Goal: Task Accomplishment & Management: Manage account settings

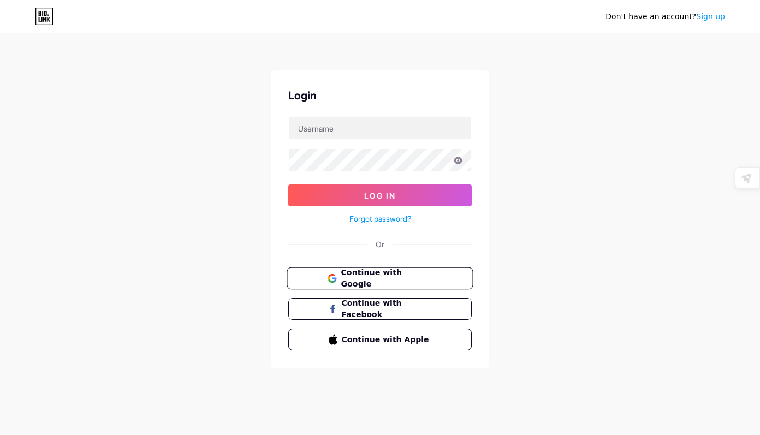
click at [421, 278] on span "Continue with Google" at bounding box center [386, 278] width 91 height 23
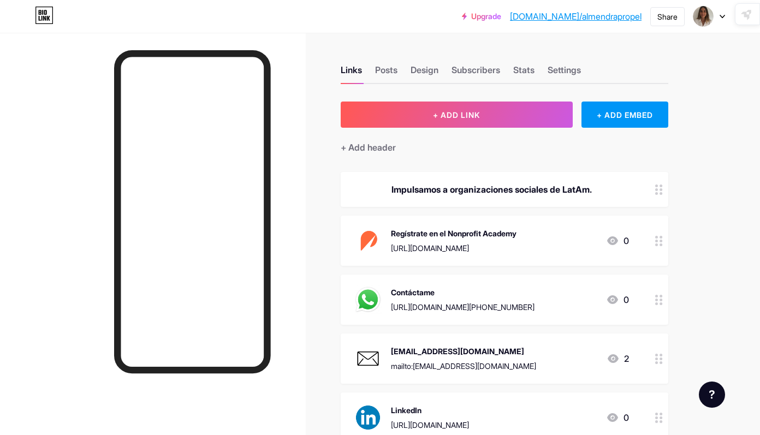
click at [721, 11] on div at bounding box center [709, 17] width 32 height 20
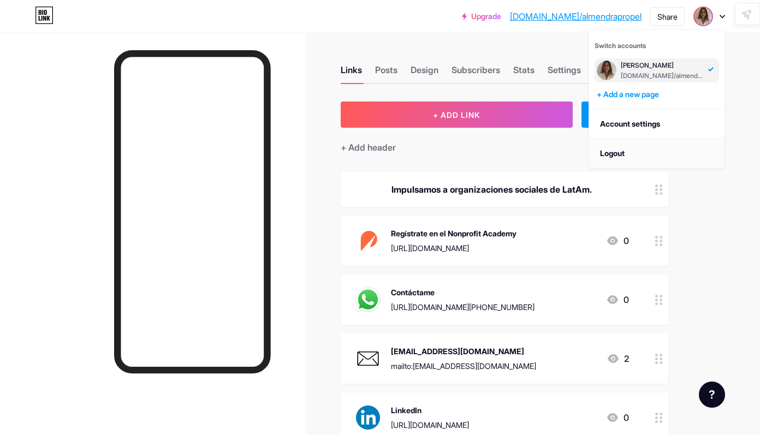
click at [626, 152] on li "Logout" at bounding box center [656, 153] width 135 height 29
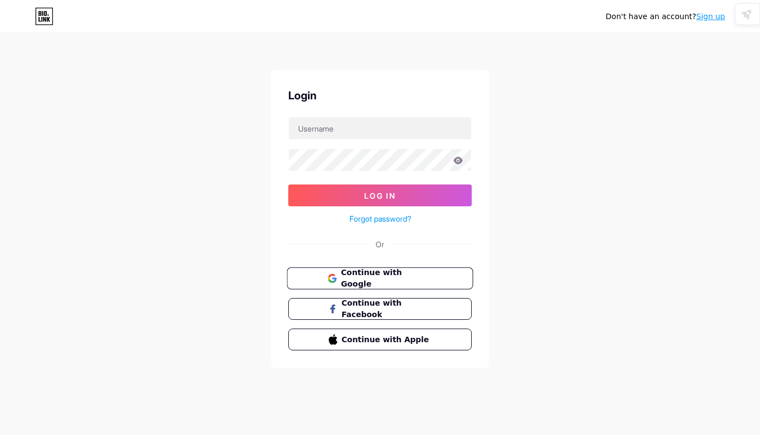
click at [354, 284] on button "Continue with Google" at bounding box center [380, 279] width 186 height 22
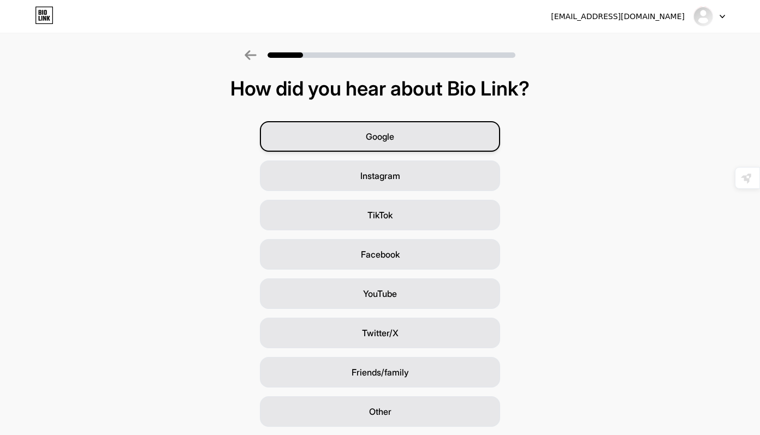
scroll to position [35, 0]
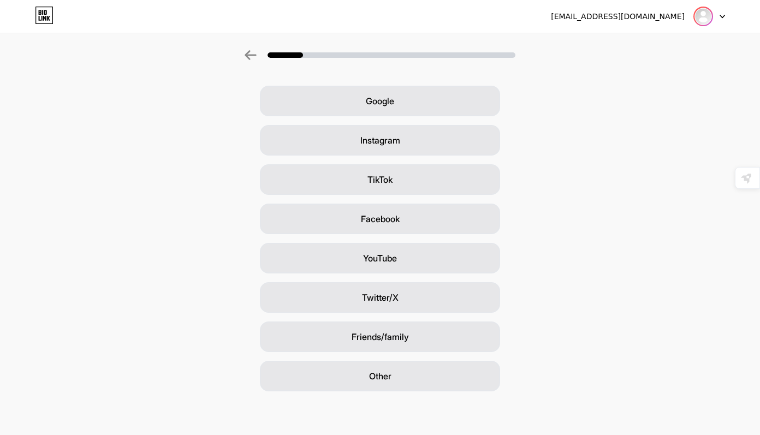
click at [708, 11] on img at bounding box center [702, 16] width 17 height 17
click at [581, 194] on div "Google Instagram TikTok Facebook YouTube Twitter/X Friends/family Other" at bounding box center [380, 239] width 760 height 306
